Goal: Transaction & Acquisition: Download file/media

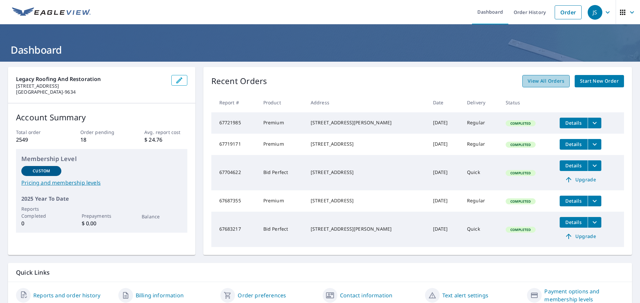
click at [533, 83] on span "View All Orders" at bounding box center [545, 81] width 37 height 8
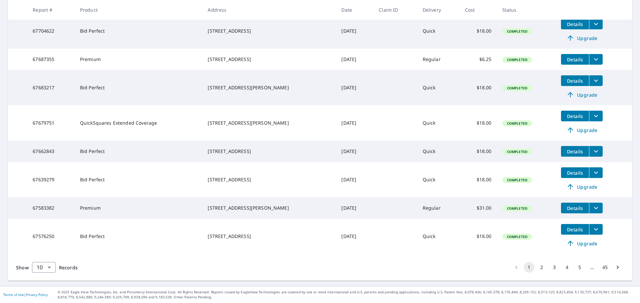
scroll to position [190, 0]
click at [537, 266] on button "2" at bounding box center [541, 267] width 11 height 11
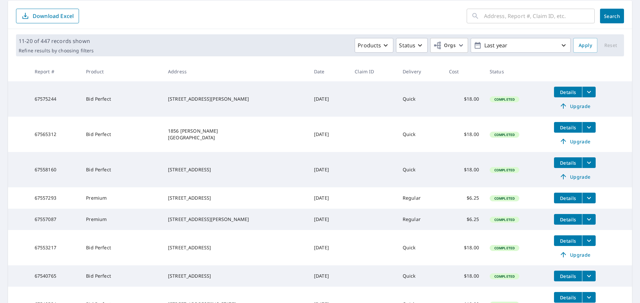
scroll to position [67, 0]
click at [585, 199] on icon "filesDropdownBtn-67557293" at bounding box center [589, 198] width 8 height 8
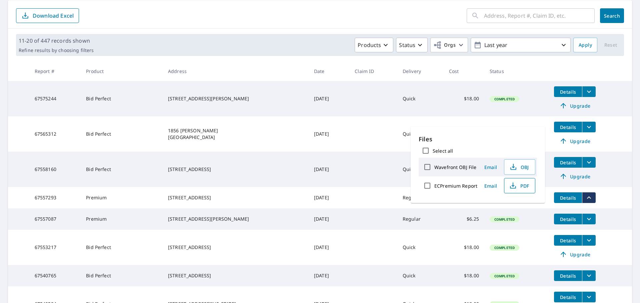
click at [517, 185] on span "PDF" at bounding box center [518, 186] width 21 height 8
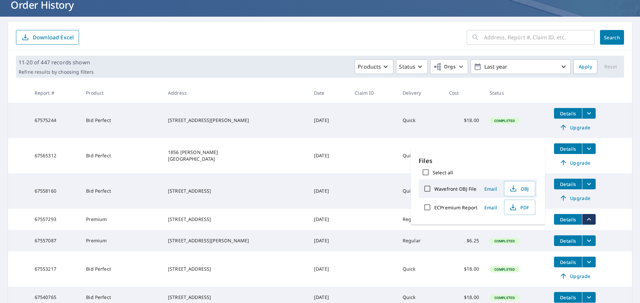
scroll to position [33, 0]
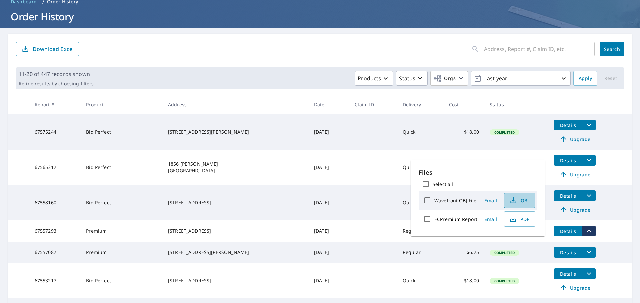
click at [524, 198] on span "OBJ" at bounding box center [518, 200] width 21 height 8
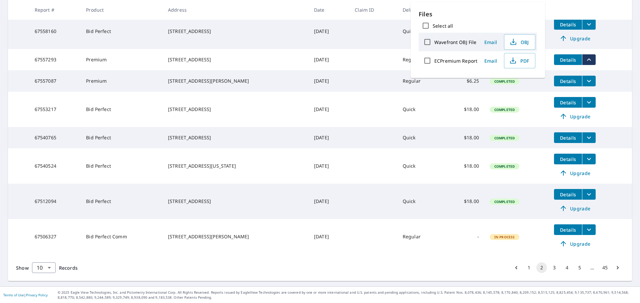
scroll to position [213, 0]
click at [523, 268] on button "1" at bounding box center [528, 267] width 11 height 11
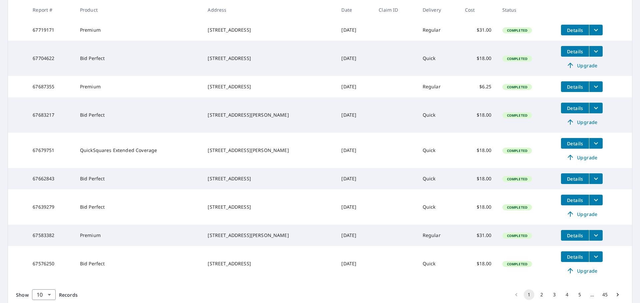
scroll to position [167, 0]
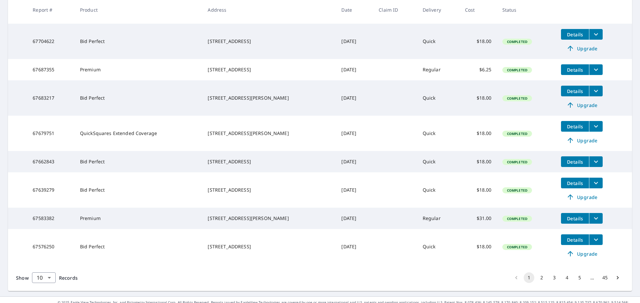
click at [592, 222] on icon "filesDropdownBtn-67583382" at bounding box center [596, 218] width 8 height 8
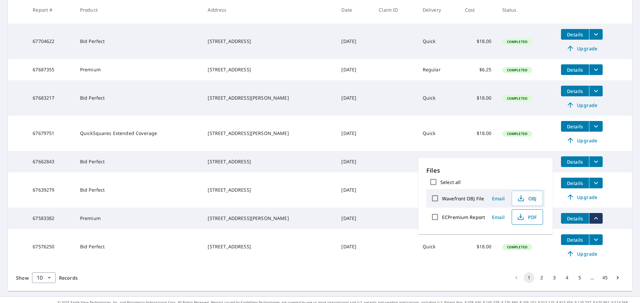
click at [523, 216] on icon "button" at bounding box center [520, 217] width 8 height 8
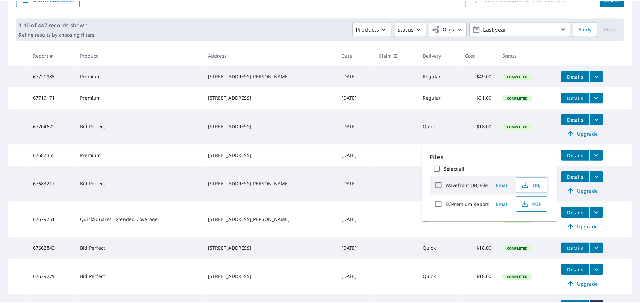
scroll to position [190, 0]
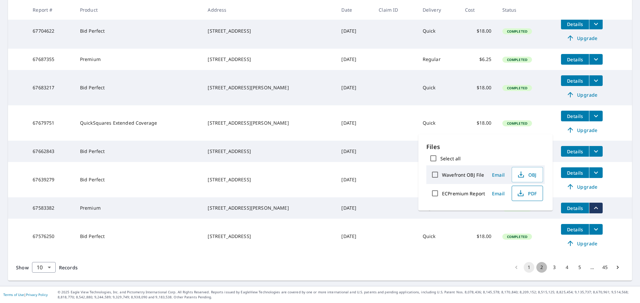
click at [536, 267] on button "2" at bounding box center [541, 267] width 11 height 11
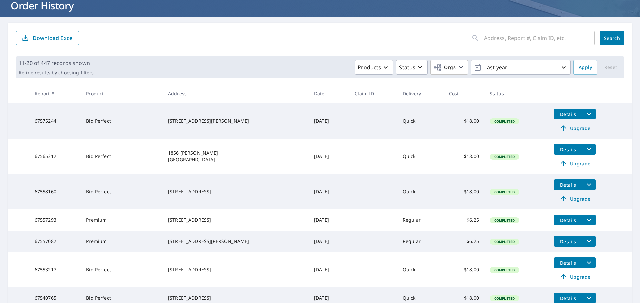
scroll to position [67, 0]
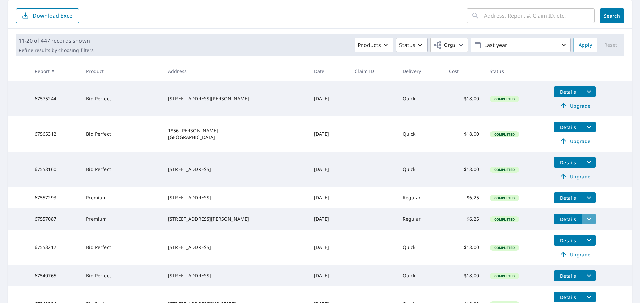
click at [585, 222] on icon "filesDropdownBtn-67557087" at bounding box center [589, 219] width 8 height 8
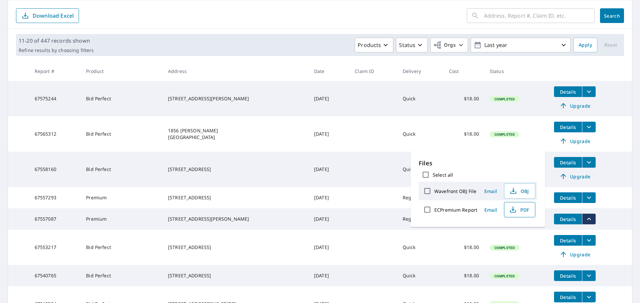
click at [522, 210] on span "PDF" at bounding box center [518, 210] width 21 height 8
